Goal: Task Accomplishment & Management: Complete application form

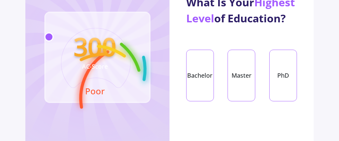
scroll to position [101, 0]
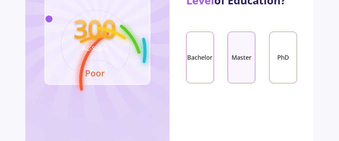
click at [244, 72] on div "Master" at bounding box center [242, 58] width 28 height 52
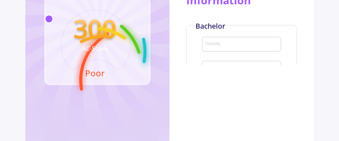
click at [217, 48] on input "Country" at bounding box center [242, 45] width 75 height 6
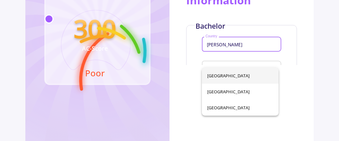
click at [215, 77] on span "[GEOGRAPHIC_DATA]" at bounding box center [240, 76] width 66 height 16
type input "[GEOGRAPHIC_DATA]"
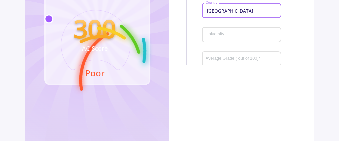
scroll to position [33, 0]
click at [225, 42] on div "University" at bounding box center [241, 33] width 73 height 17
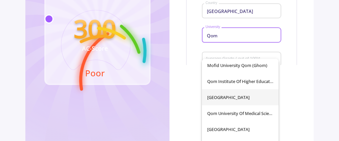
click at [223, 97] on span "[GEOGRAPHIC_DATA]" at bounding box center [240, 97] width 66 height 16
type input "[GEOGRAPHIC_DATA]"
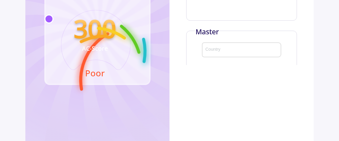
scroll to position [134, 0]
click at [228, 20] on input "Country" at bounding box center [242, 17] width 75 height 6
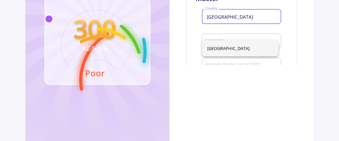
type input "[GEOGRAPHIC_DATA]"
click at [217, 44] on span "[GEOGRAPHIC_DATA]" at bounding box center [240, 48] width 66 height 16
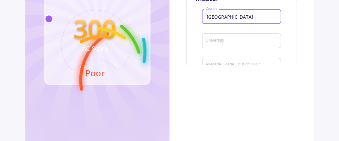
click at [220, 48] on div "University" at bounding box center [241, 39] width 73 height 17
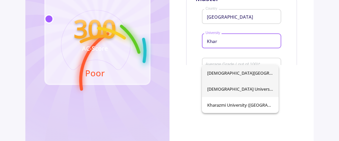
click at [238, 91] on span "[DEMOGRAPHIC_DATA] University" at bounding box center [240, 89] width 66 height 16
type input "[DEMOGRAPHIC_DATA] University"
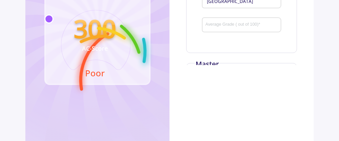
scroll to position [67, 0]
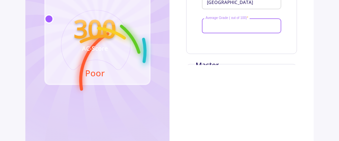
click at [239, 29] on input "Average Grade ( out of 100) *" at bounding box center [242, 26] width 75 height 6
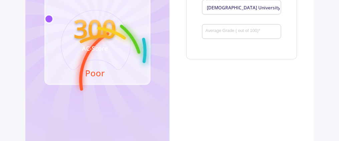
scroll to position [167, 0]
type input "60"
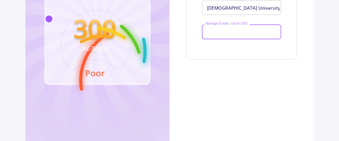
click at [231, 35] on input "Average Grade ( out of 100) *" at bounding box center [242, 32] width 75 height 6
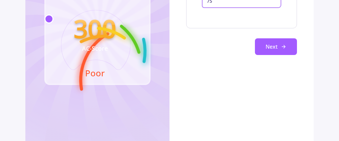
scroll to position [215, 0]
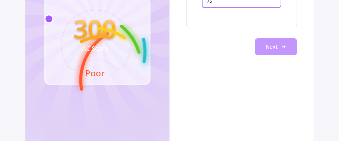
type input "75"
click at [262, 48] on button "Next" at bounding box center [276, 46] width 42 height 17
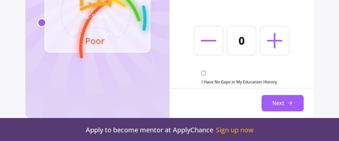
scroll to position [137, 0]
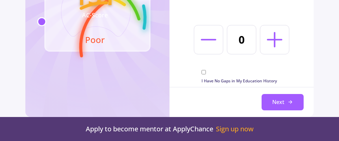
click at [280, 41] on icon at bounding box center [274, 39] width 25 height 25
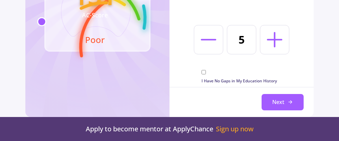
click at [280, 41] on icon at bounding box center [274, 39] width 25 height 25
click at [274, 40] on line at bounding box center [275, 40] width 14 height 0
type input "8"
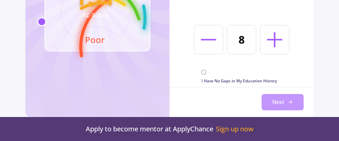
click at [276, 102] on button "Next" at bounding box center [283, 102] width 42 height 17
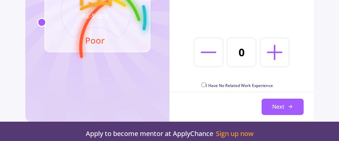
scroll to position [141, 0]
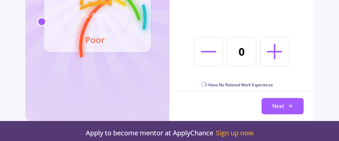
click at [273, 50] on icon at bounding box center [274, 51] width 25 height 25
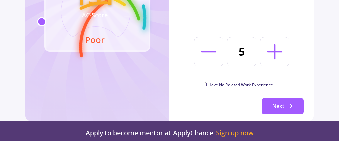
click at [273, 50] on icon at bounding box center [274, 51] width 25 height 25
click at [209, 54] on icon at bounding box center [208, 51] width 25 height 25
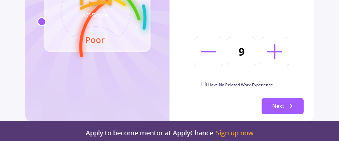
type input "8"
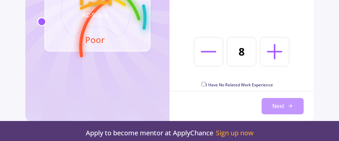
click at [278, 106] on button "Next" at bounding box center [283, 106] width 42 height 17
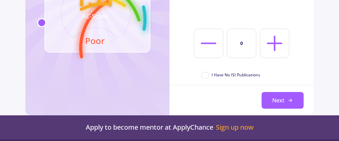
scroll to position [134, 0]
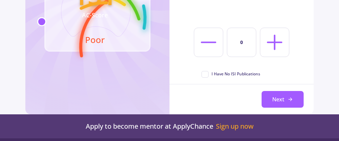
click at [271, 45] on icon at bounding box center [274, 42] width 25 height 25
click at [272, 45] on icon at bounding box center [274, 42] width 25 height 25
click at [273, 45] on icon at bounding box center [274, 42] width 25 height 25
click at [203, 42] on line at bounding box center [209, 42] width 14 height 0
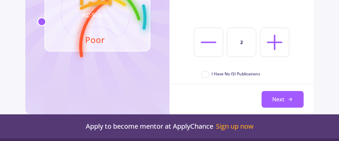
type input "1"
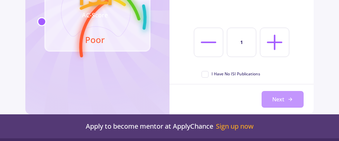
click at [279, 101] on button "Next" at bounding box center [283, 99] width 42 height 17
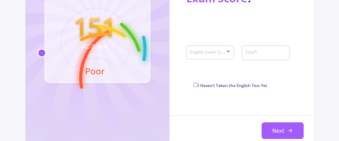
scroll to position [67, 0]
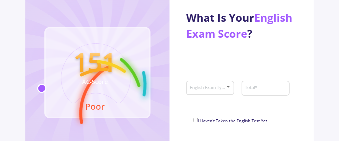
click at [228, 87] on div at bounding box center [228, 87] width 3 height 2
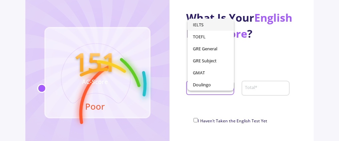
click at [203, 27] on span "IELTS" at bounding box center [211, 25] width 36 height 12
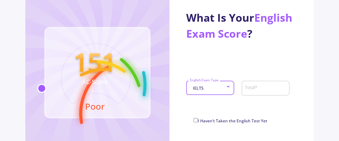
click at [255, 88] on input "Total *" at bounding box center [266, 88] width 43 height 6
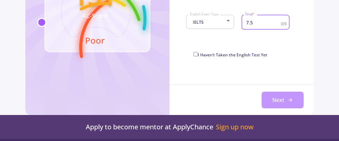
scroll to position [134, 0]
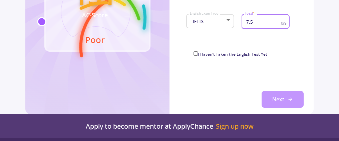
type input "7.5"
click at [285, 102] on button "Next" at bounding box center [283, 99] width 42 height 17
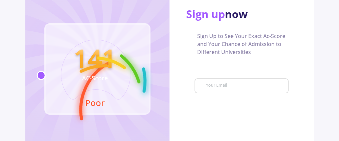
scroll to position [67, 0]
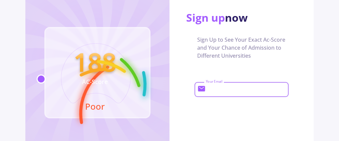
click at [225, 91] on input "Your Email" at bounding box center [246, 90] width 81 height 6
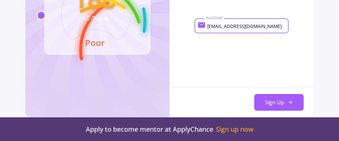
scroll to position [134, 0]
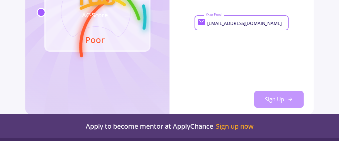
type input "[EMAIL_ADDRESS][DOMAIN_NAME]"
click at [273, 101] on button "Sign Up" at bounding box center [278, 99] width 49 height 17
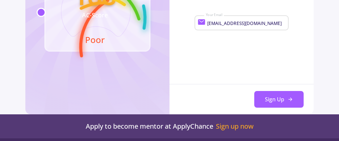
scroll to position [0, 0]
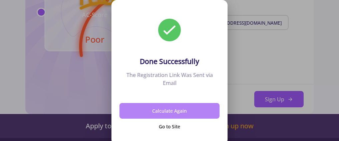
click at [167, 109] on button "Calculate Again" at bounding box center [170, 111] width 100 height 16
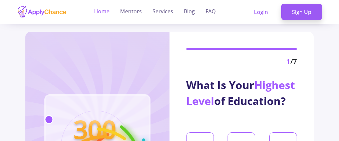
click at [102, 10] on link "Home" at bounding box center [101, 12] width 15 height 24
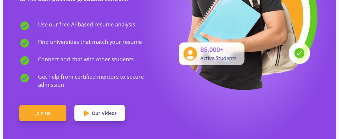
scroll to position [167, 0]
